Goal: Find specific page/section: Find specific page/section

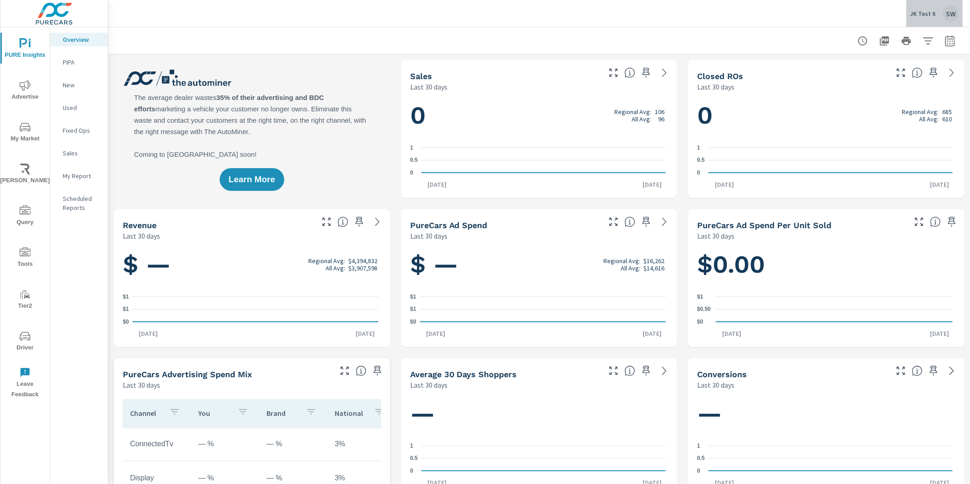
click at [924, 8] on div "JK Test 6 SW" at bounding box center [934, 13] width 49 height 16
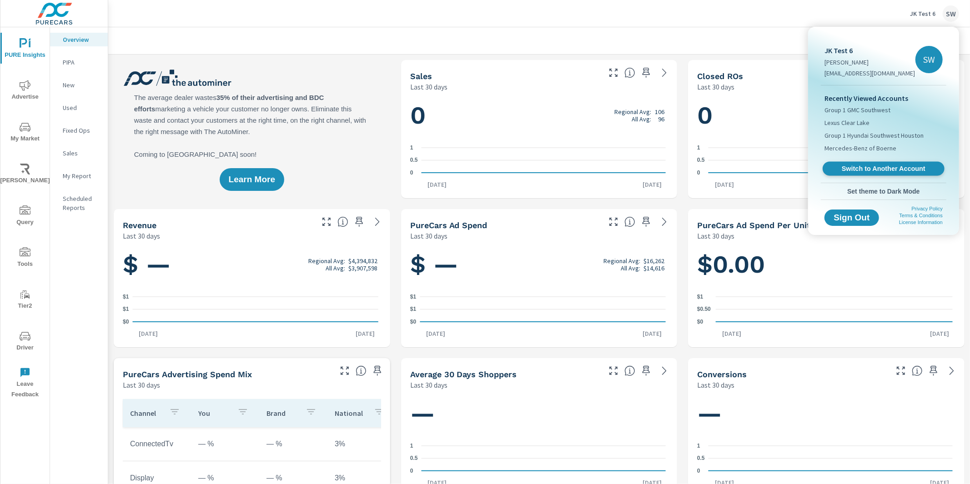
click at [869, 171] on span "Switch to Another Account" at bounding box center [883, 169] width 111 height 9
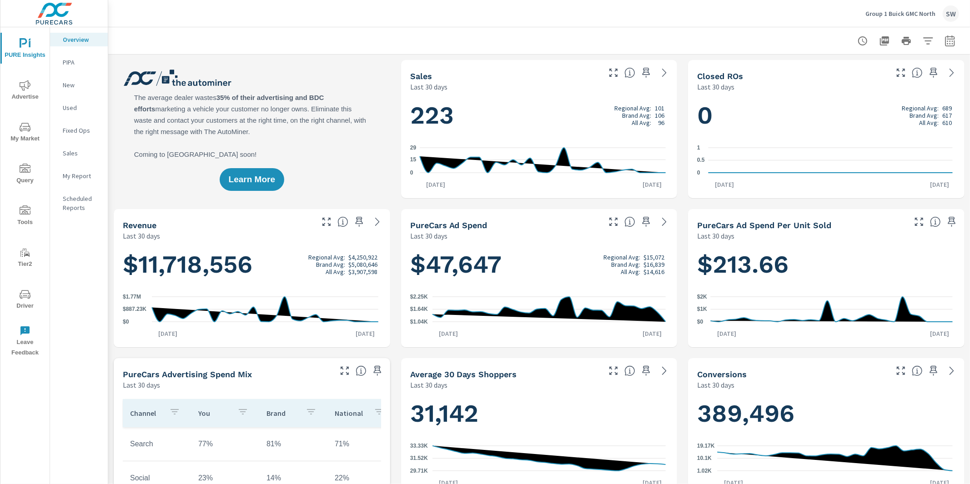
click at [27, 217] on span "Tools" at bounding box center [25, 217] width 44 height 22
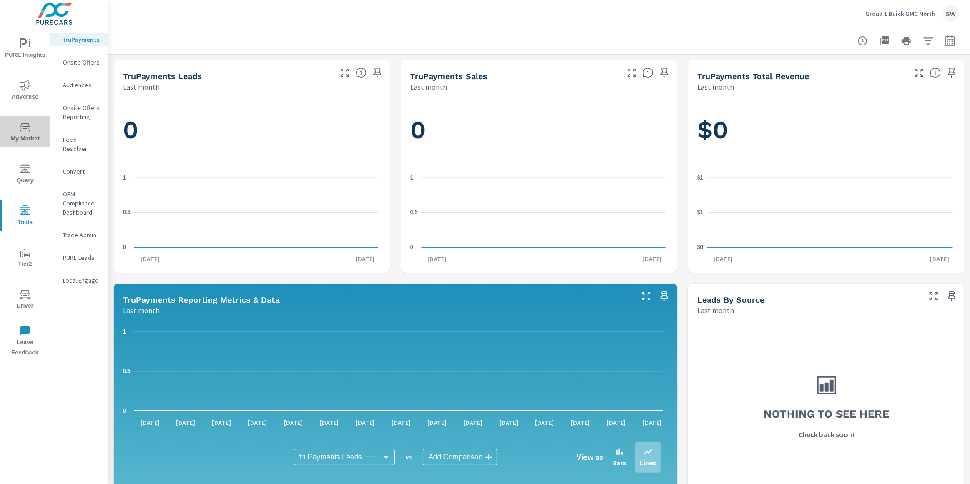
click at [25, 132] on icon "nav menu" at bounding box center [25, 127] width 11 height 11
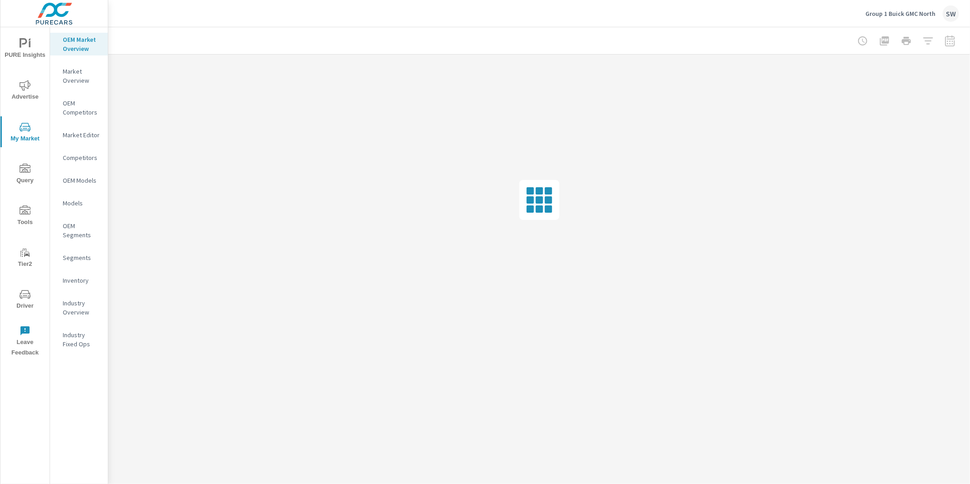
click at [78, 277] on p "Inventory" at bounding box center [82, 280] width 38 height 9
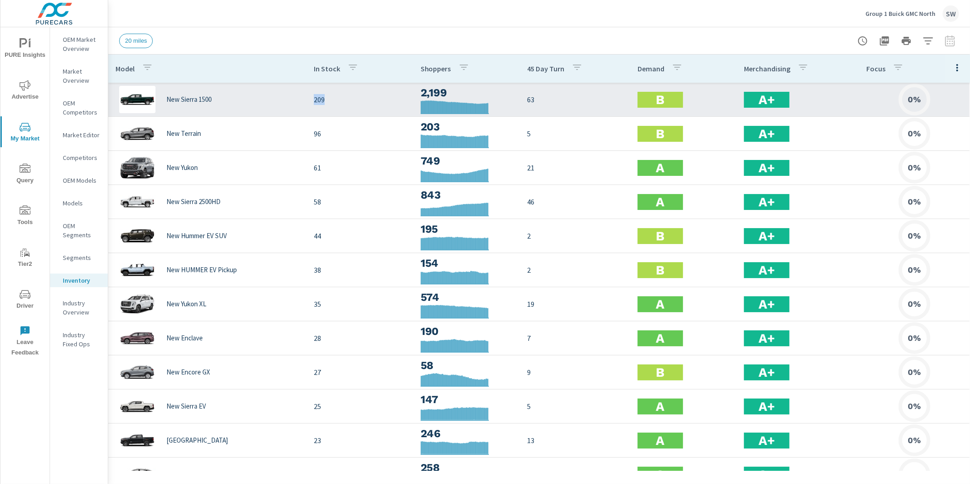
drag, startPoint x: 333, startPoint y: 103, endPoint x: 307, endPoint y: 102, distance: 25.9
click at [307, 102] on td "209" at bounding box center [360, 99] width 106 height 25
